Goal: Task Accomplishment & Management: Complete application form

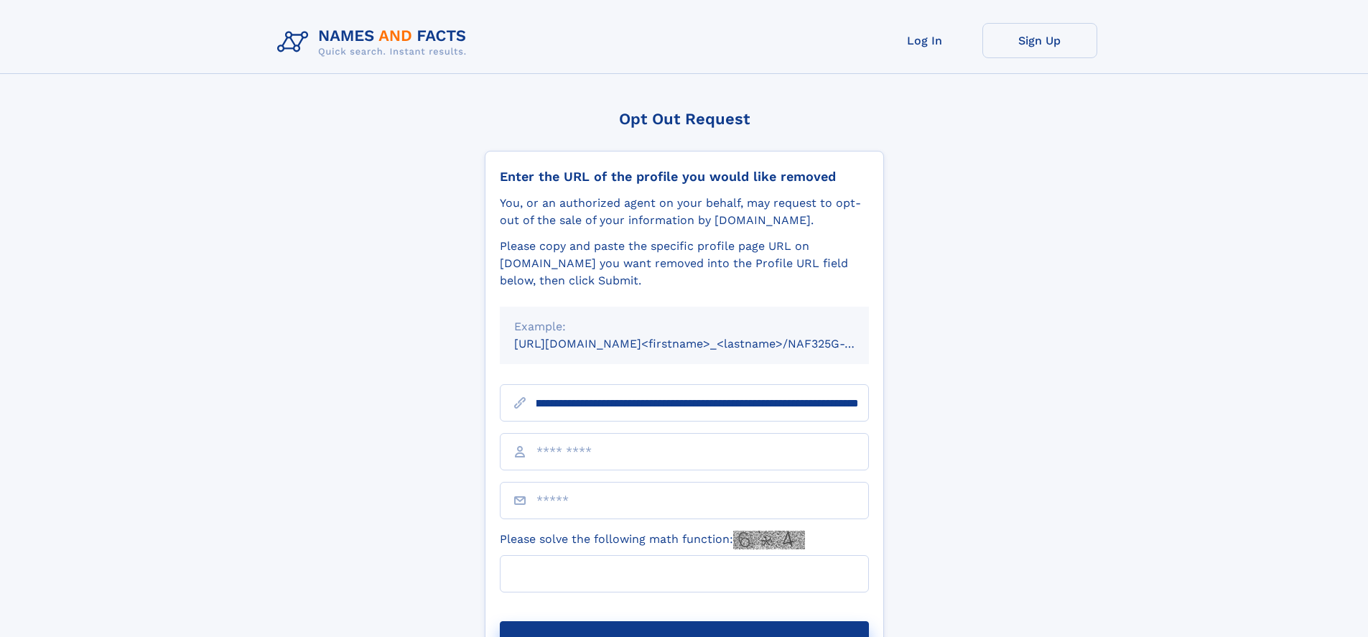
scroll to position [0, 184]
type input "**********"
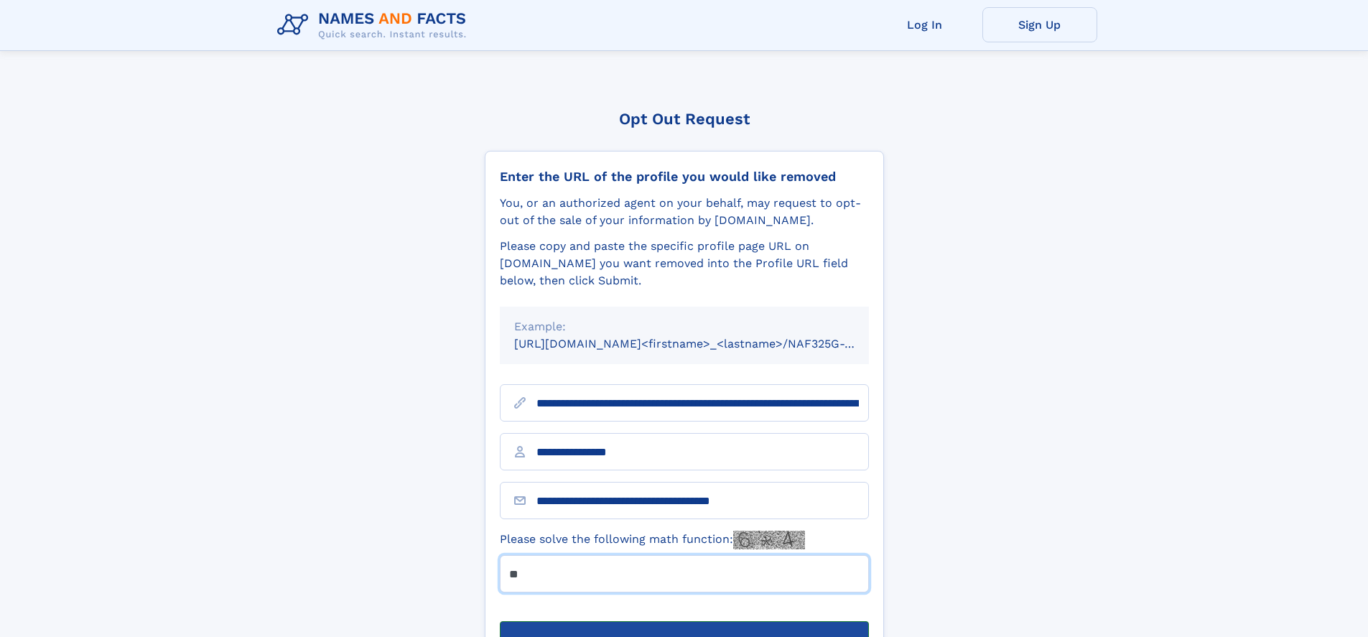
type input "**"
click at [683, 621] on button "Submit Opt Out Request" at bounding box center [684, 644] width 369 height 46
